Goal: Task Accomplishment & Management: Use online tool/utility

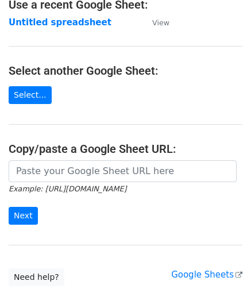
scroll to position [115, 0]
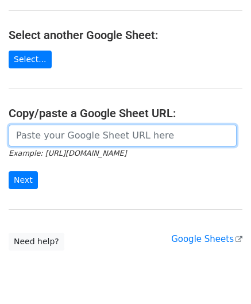
click at [53, 134] on input "url" at bounding box center [123, 136] width 228 height 22
paste input "[URL][DOMAIN_NAME]"
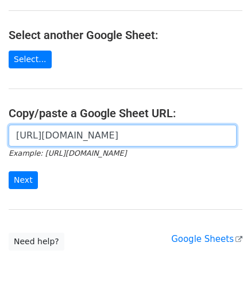
scroll to position [0, 229]
type input "[URL][DOMAIN_NAME]"
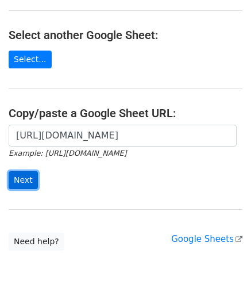
click at [30, 178] on input "Next" at bounding box center [23, 180] width 29 height 18
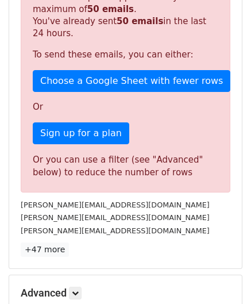
scroll to position [388, 0]
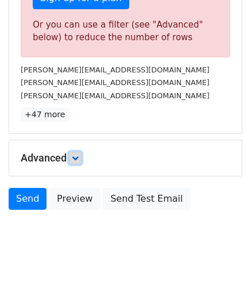
click at [79, 155] on icon at bounding box center [75, 158] width 7 height 7
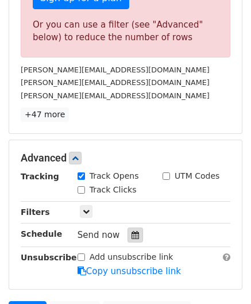
click at [135, 231] on div at bounding box center [136, 235] width 16 height 15
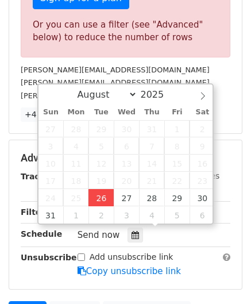
type input "2025-08-26 12:00"
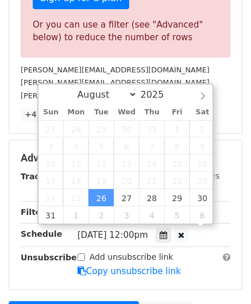
scroll to position [0, 0]
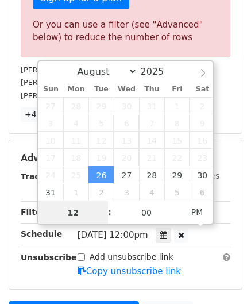
paste input "4"
type input "4"
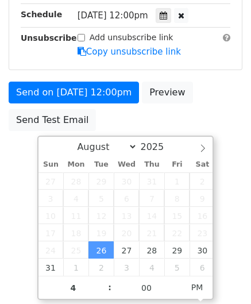
type input "2025-08-26 16:00"
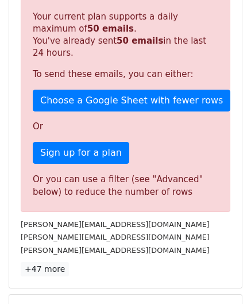
scroll to position [527, 0]
